Goal: Information Seeking & Learning: Learn about a topic

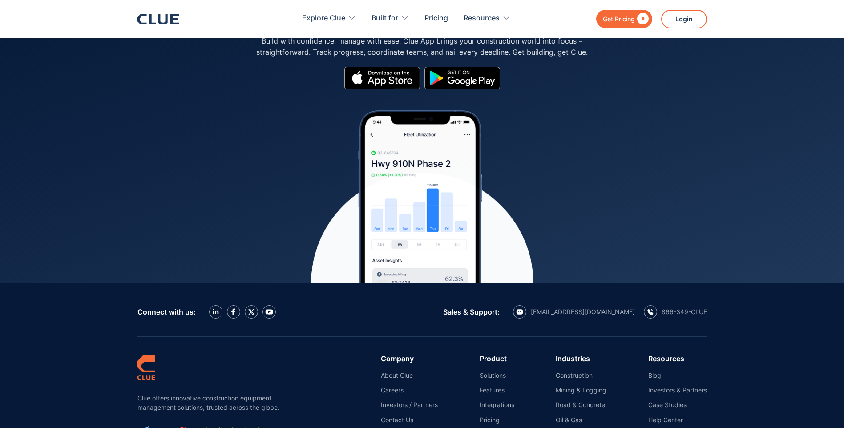
scroll to position [3914, 0]
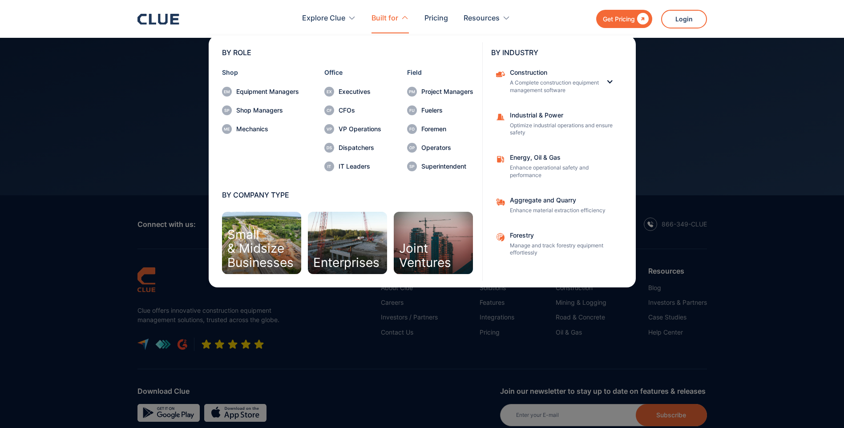
click at [403, 16] on icon at bounding box center [405, 18] width 8 height 8
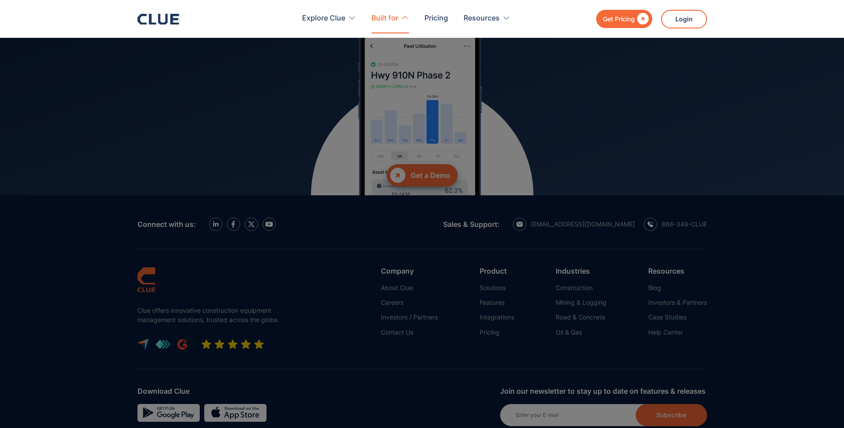
click at [403, 16] on icon at bounding box center [405, 18] width 8 height 8
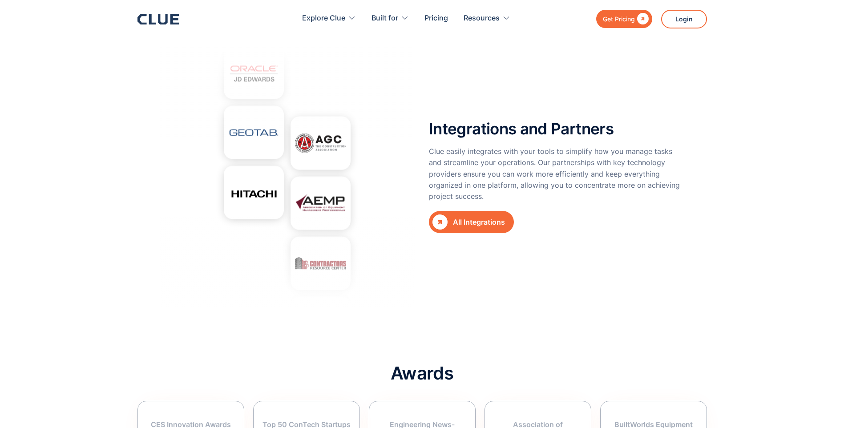
scroll to position [3203, 0]
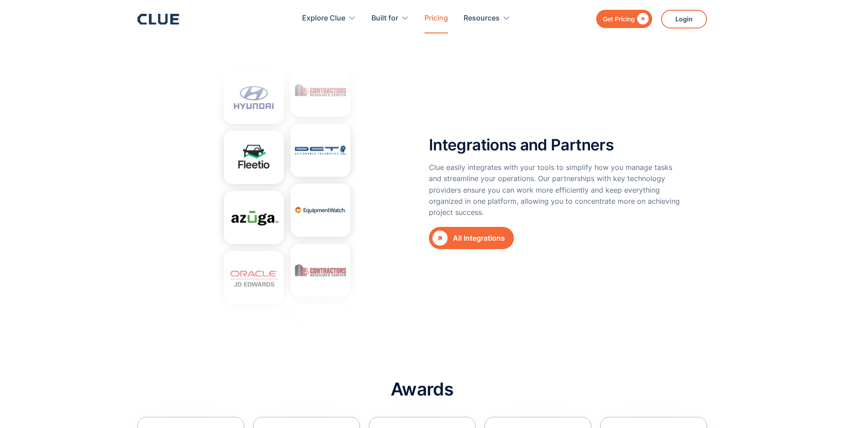
click at [434, 21] on link "Pricing" at bounding box center [436, 18] width 24 height 28
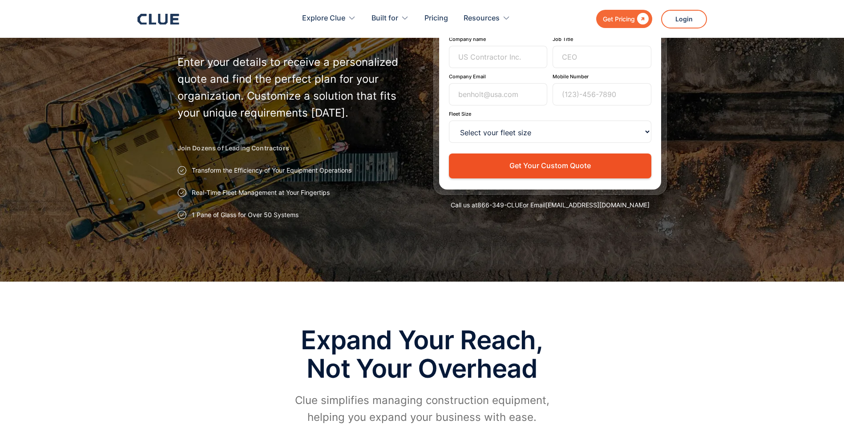
scroll to position [133, 0]
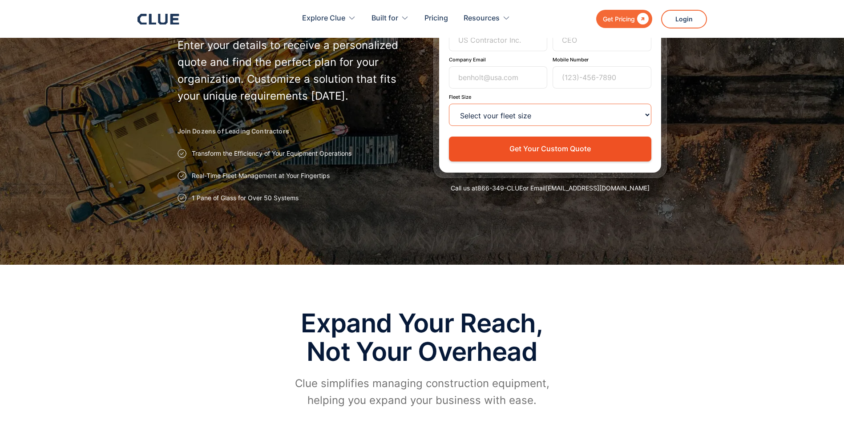
click at [645, 115] on select "Select your fleet size <15 15-99 100-499 500-999 >1000" at bounding box center [550, 115] width 202 height 22
click at [758, 112] on div at bounding box center [422, 66] width 844 height 398
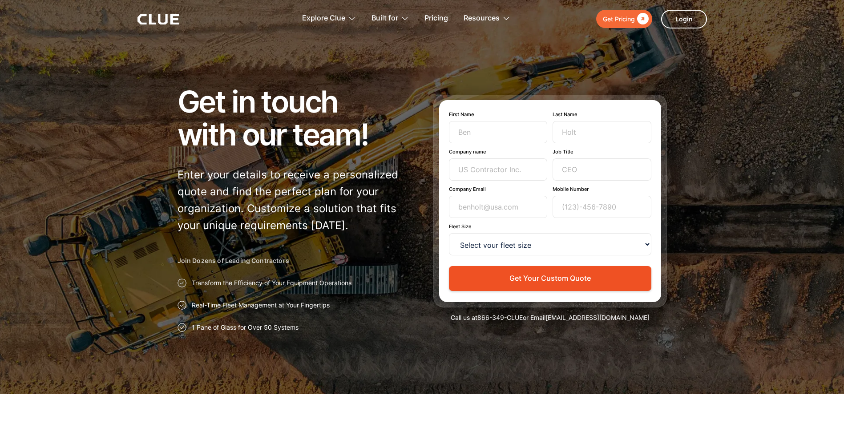
scroll to position [0, 0]
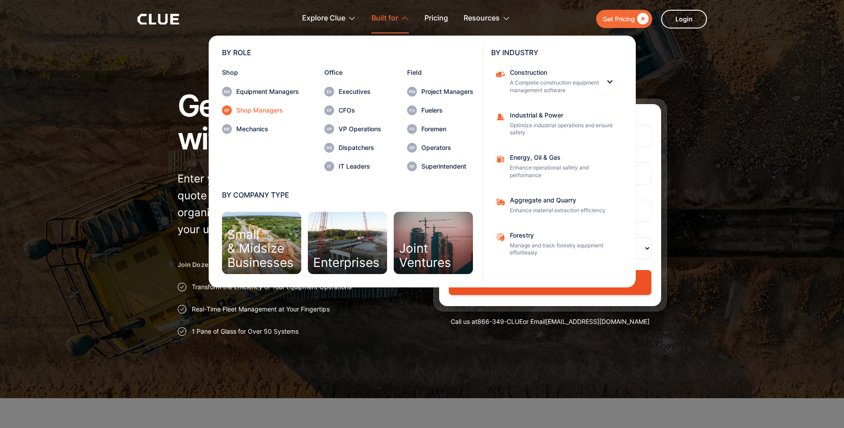
click at [266, 109] on div "Shop Managers" at bounding box center [267, 110] width 63 height 6
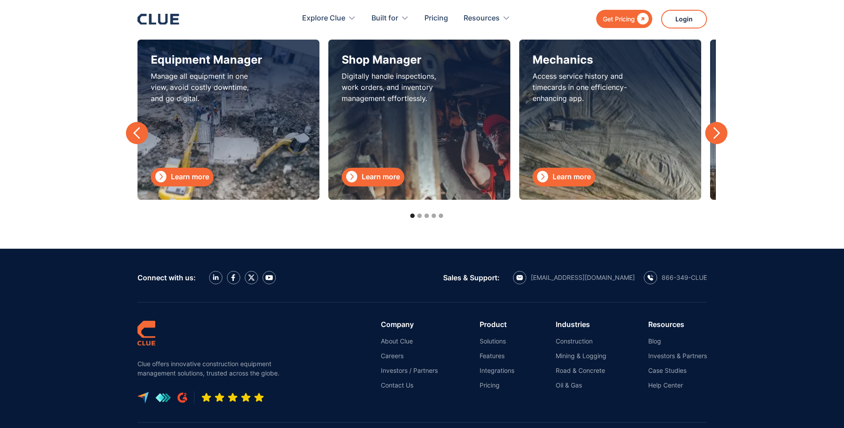
scroll to position [2935, 0]
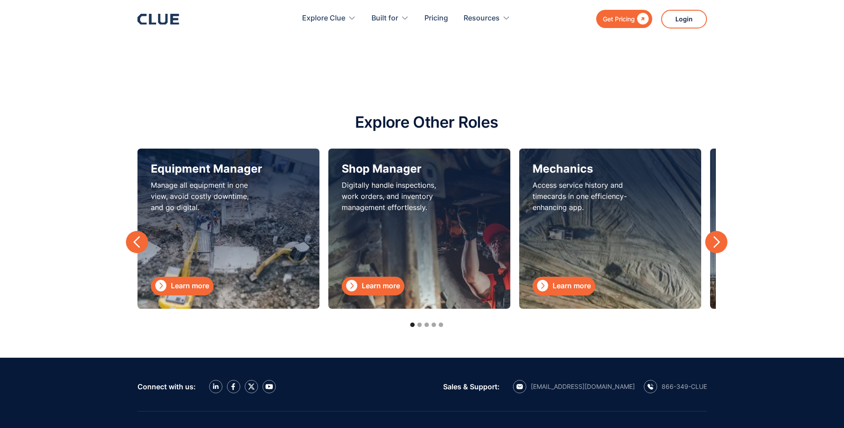
click at [196, 290] on div "Learn more" at bounding box center [190, 285] width 38 height 11
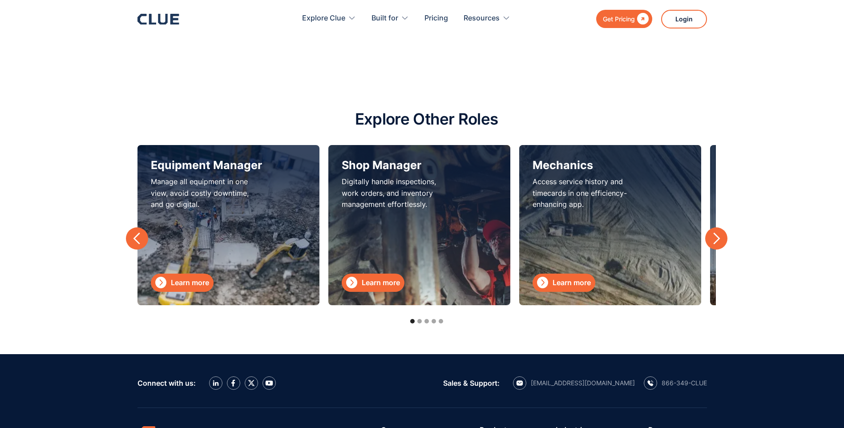
scroll to position [2912, 0]
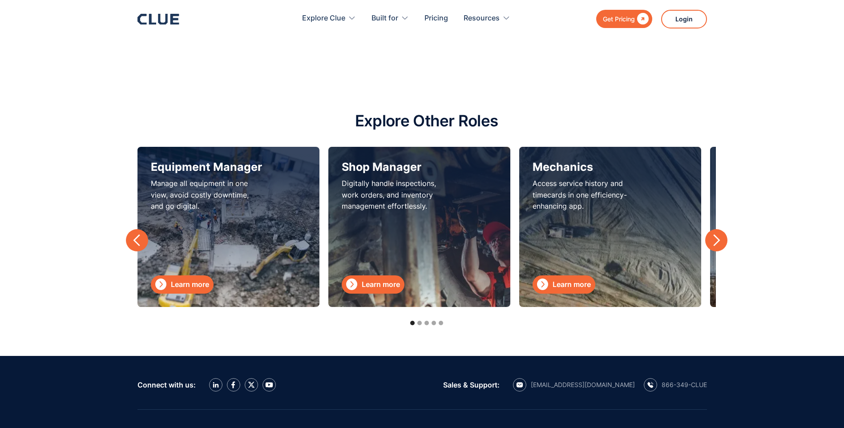
click at [717, 240] on div "next slide" at bounding box center [715, 239] width 13 height 13
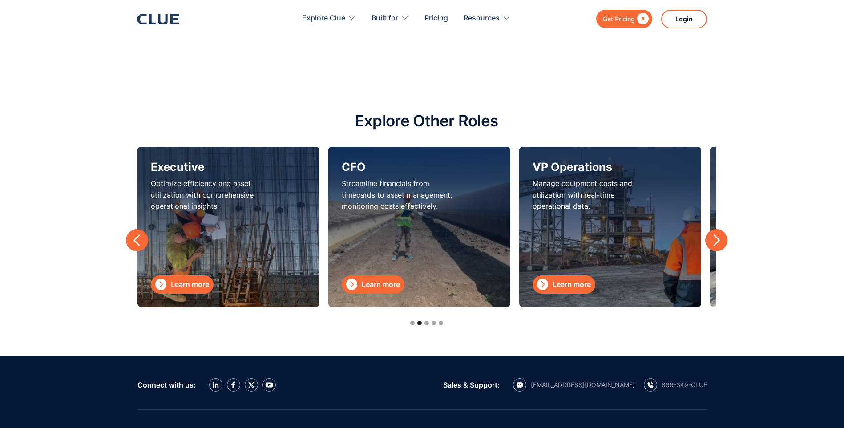
click at [717, 240] on div "next slide" at bounding box center [715, 239] width 13 height 13
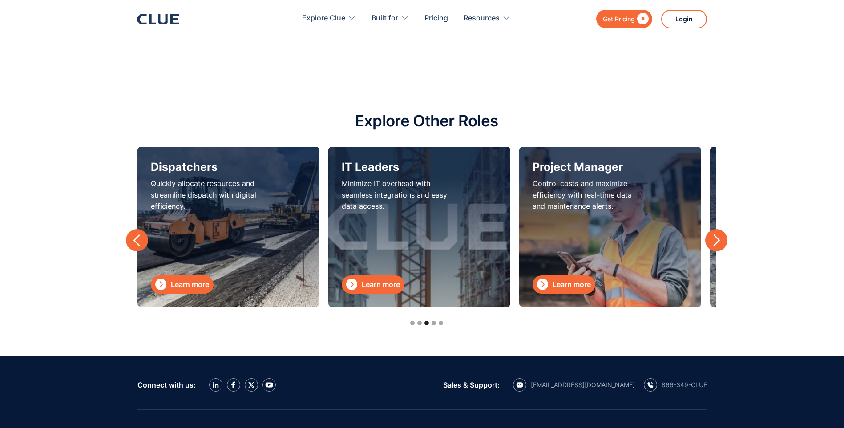
click at [717, 240] on div "next slide" at bounding box center [715, 239] width 13 height 13
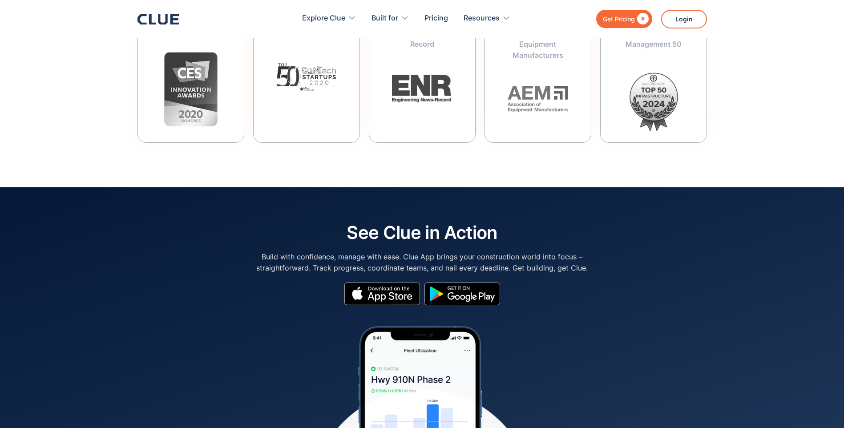
scroll to position [4003, 0]
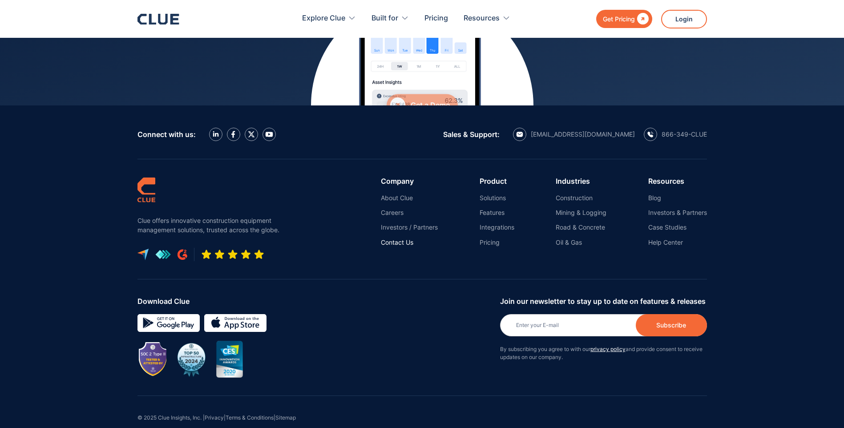
click at [394, 238] on link "Contact Us" at bounding box center [409, 242] width 57 height 8
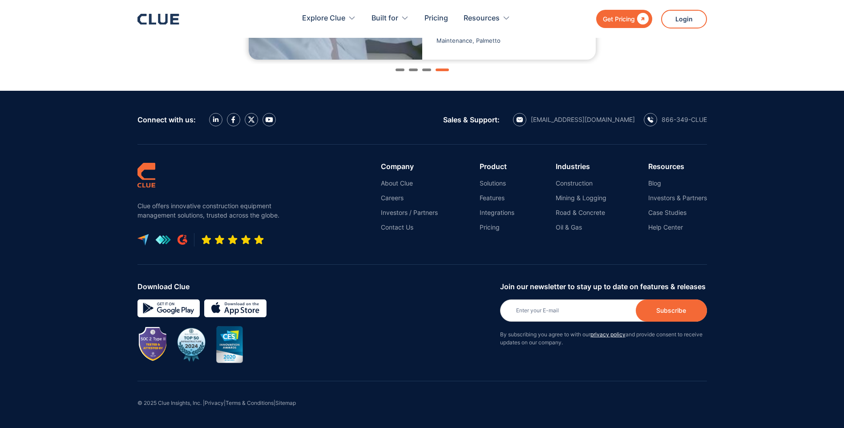
scroll to position [1028, 0]
